Goal: Information Seeking & Learning: Find specific fact

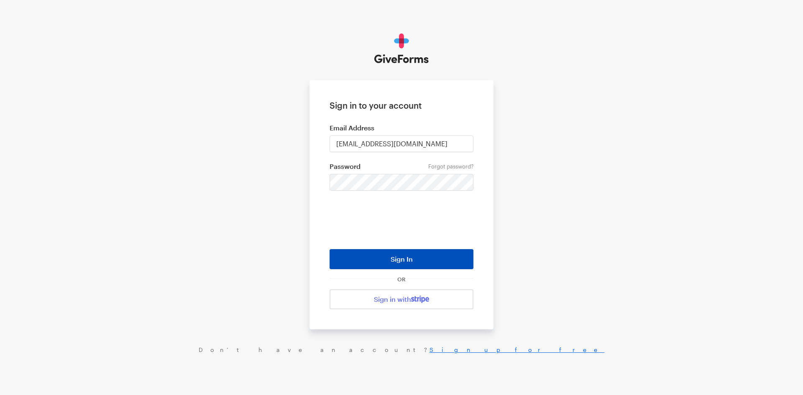
click at [404, 259] on button "Sign In" at bounding box center [402, 259] width 144 height 20
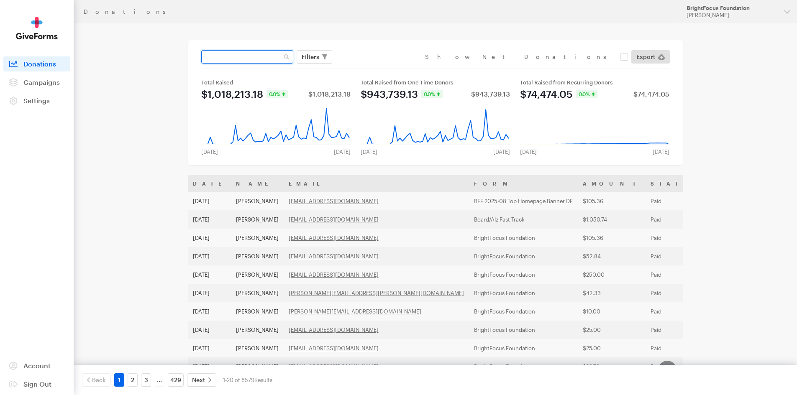
click at [239, 61] on input "text" at bounding box center [247, 56] width 92 height 13
type input "[PERSON_NAME]"
click at [373, 68] on button "Apply" at bounding box center [386, 74] width 27 height 13
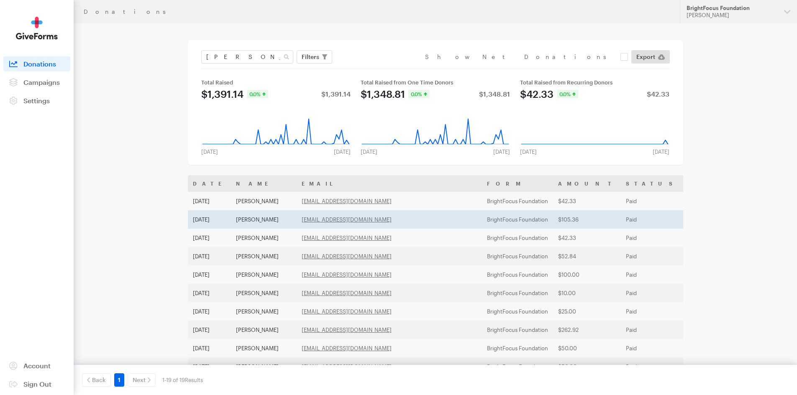
click at [247, 219] on td "Dale Young" at bounding box center [264, 219] width 66 height 18
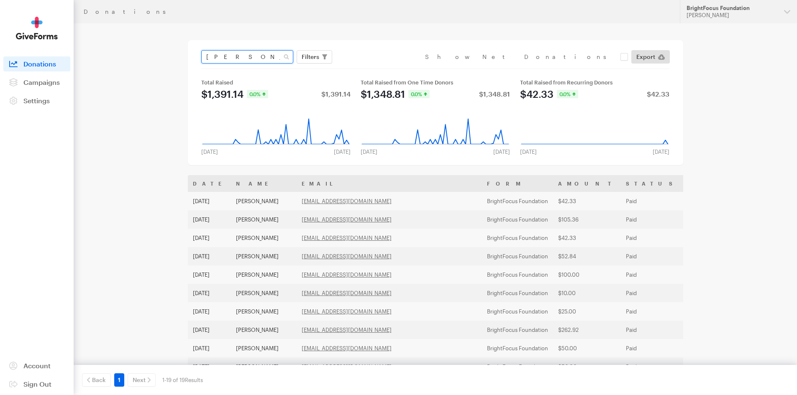
drag, startPoint x: 230, startPoint y: 55, endPoint x: 193, endPoint y: 55, distance: 36.8
click at [193, 55] on div "dale Filters Clear Filters Apply Date Aug 23, 2025 - Sep 19, 2025 Forms Default…" at bounding box center [435, 102] width 495 height 125
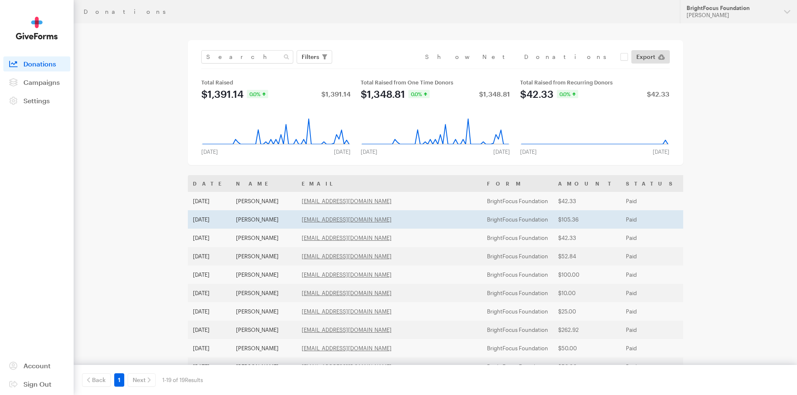
click at [253, 219] on td "Dale Young" at bounding box center [264, 219] width 66 height 18
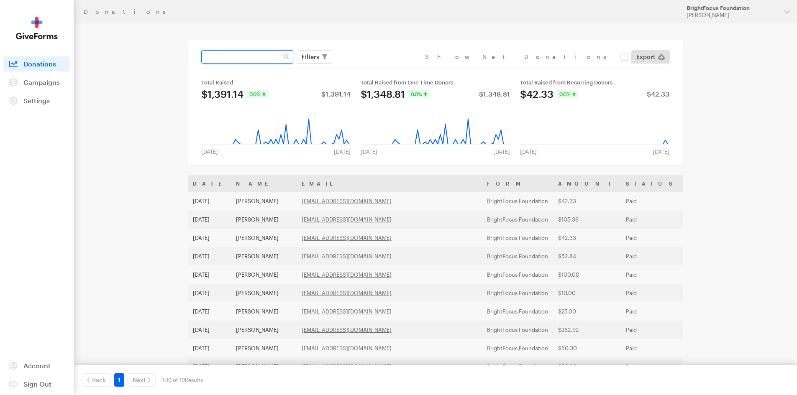
click at [233, 55] on input "text" at bounding box center [247, 56] width 92 height 13
type input "summit"
click at [373, 68] on button "Apply" at bounding box center [386, 74] width 27 height 13
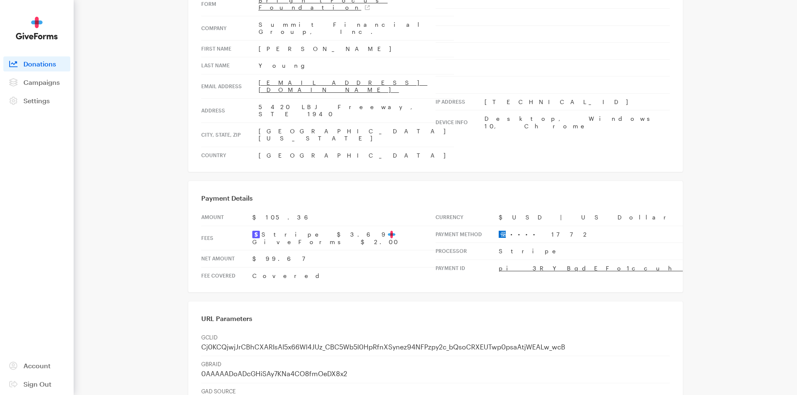
scroll to position [125, 0]
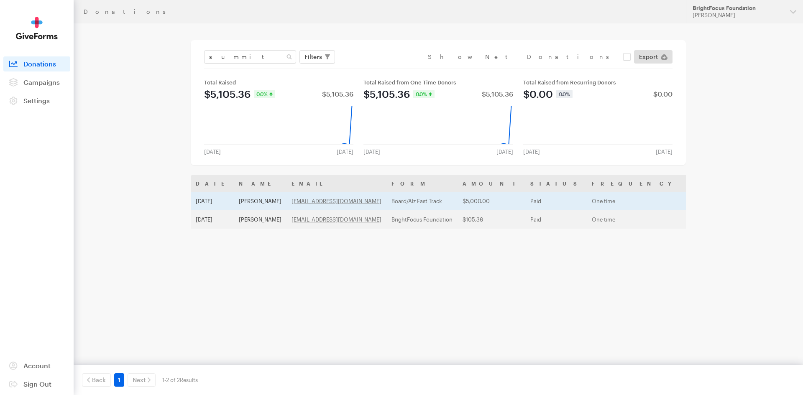
click at [250, 200] on td "[PERSON_NAME]" at bounding box center [260, 201] width 53 height 18
click at [252, 197] on td "[PERSON_NAME]" at bounding box center [260, 201] width 53 height 18
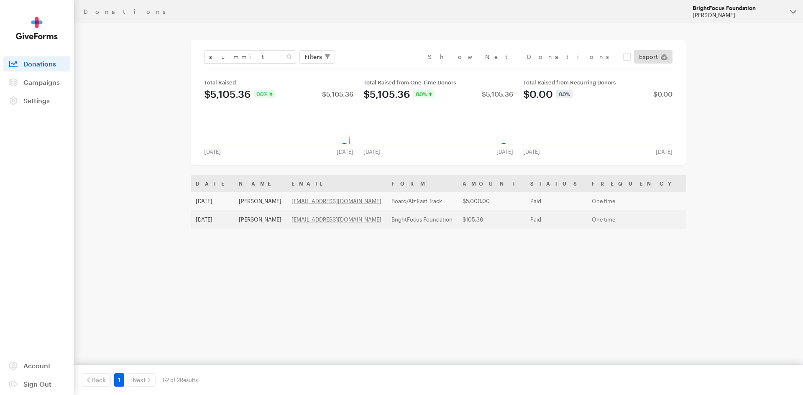
click at [711, 15] on div "[PERSON_NAME]" at bounding box center [738, 15] width 91 height 7
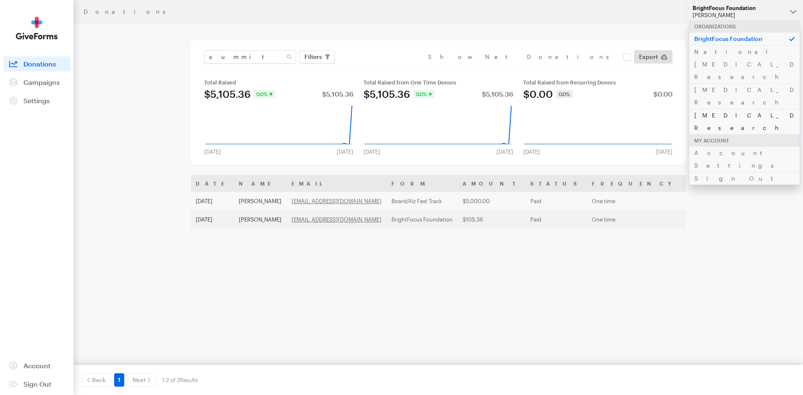
click at [731, 109] on link "[MEDICAL_DATA] Research" at bounding box center [744, 122] width 110 height 26
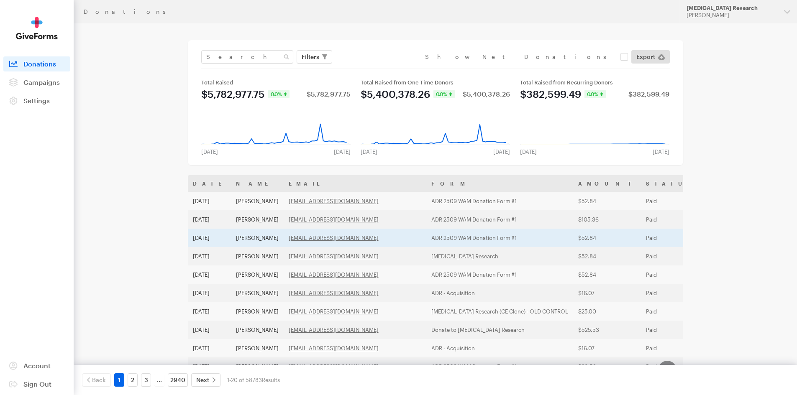
click at [479, 240] on td "ADR 2509 WAM Donation Form #1" at bounding box center [499, 238] width 147 height 18
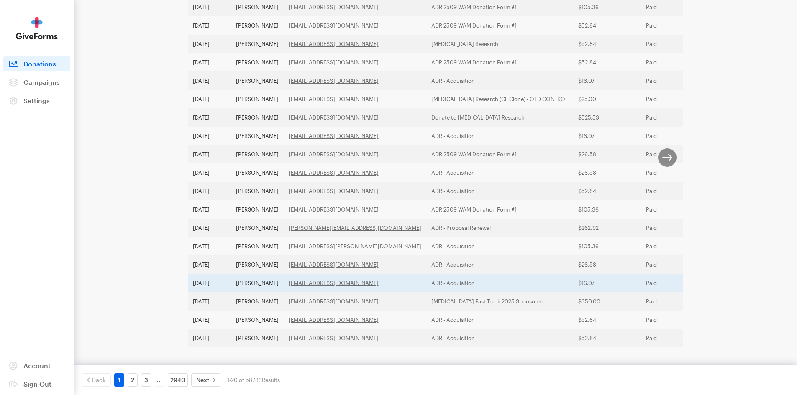
scroll to position [223, 0]
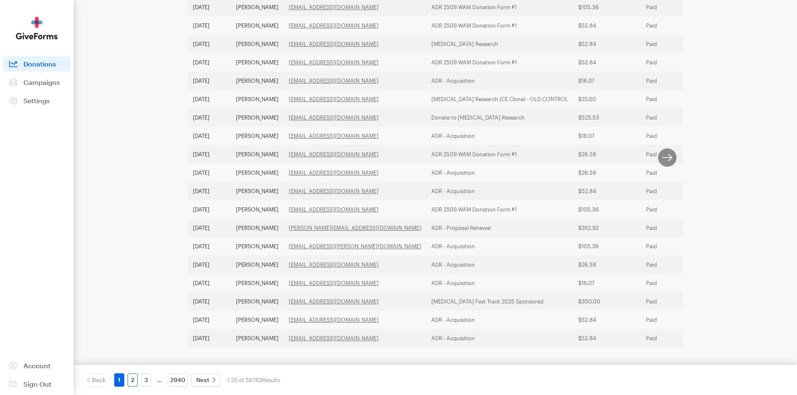
click at [131, 384] on link "2" at bounding box center [133, 379] width 10 height 13
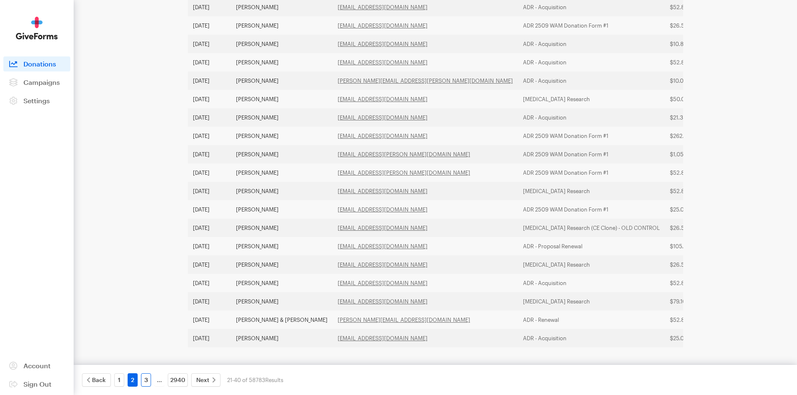
click at [142, 380] on link "3" at bounding box center [146, 379] width 10 height 13
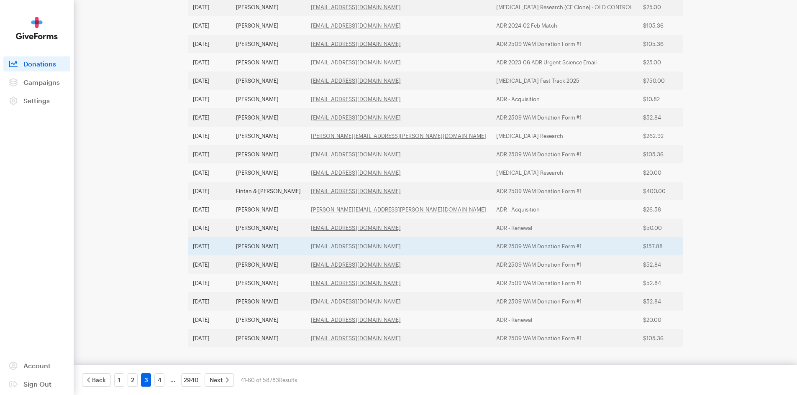
click at [286, 238] on td "Eileen Kowalczyk" at bounding box center [268, 246] width 75 height 18
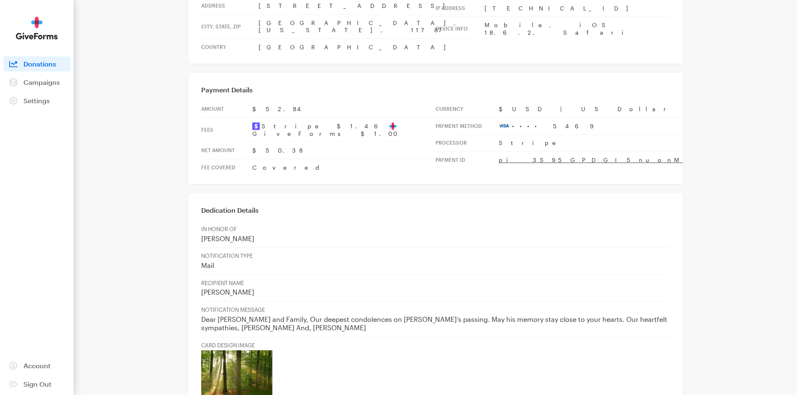
scroll to position [42, 0]
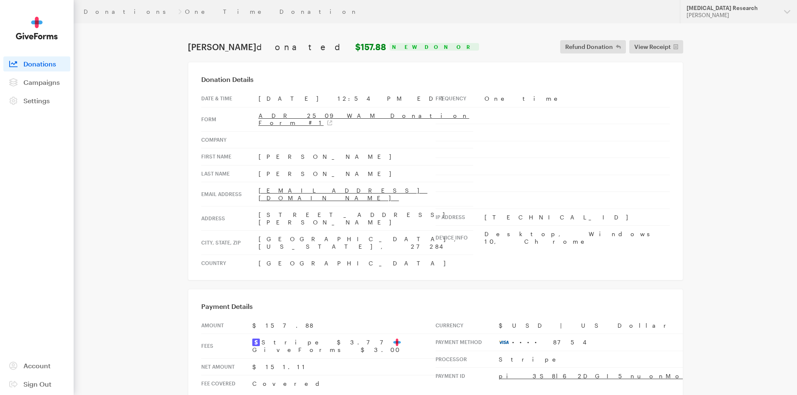
drag, startPoint x: 255, startPoint y: 47, endPoint x: 216, endPoint y: 46, distance: 38.9
click at [216, 46] on h1 "[PERSON_NAME] donated $157.88" at bounding box center [287, 47] width 198 height 10
copy h1 "[PERSON_NAME]"
